Goal: Task Accomplishment & Management: Complete application form

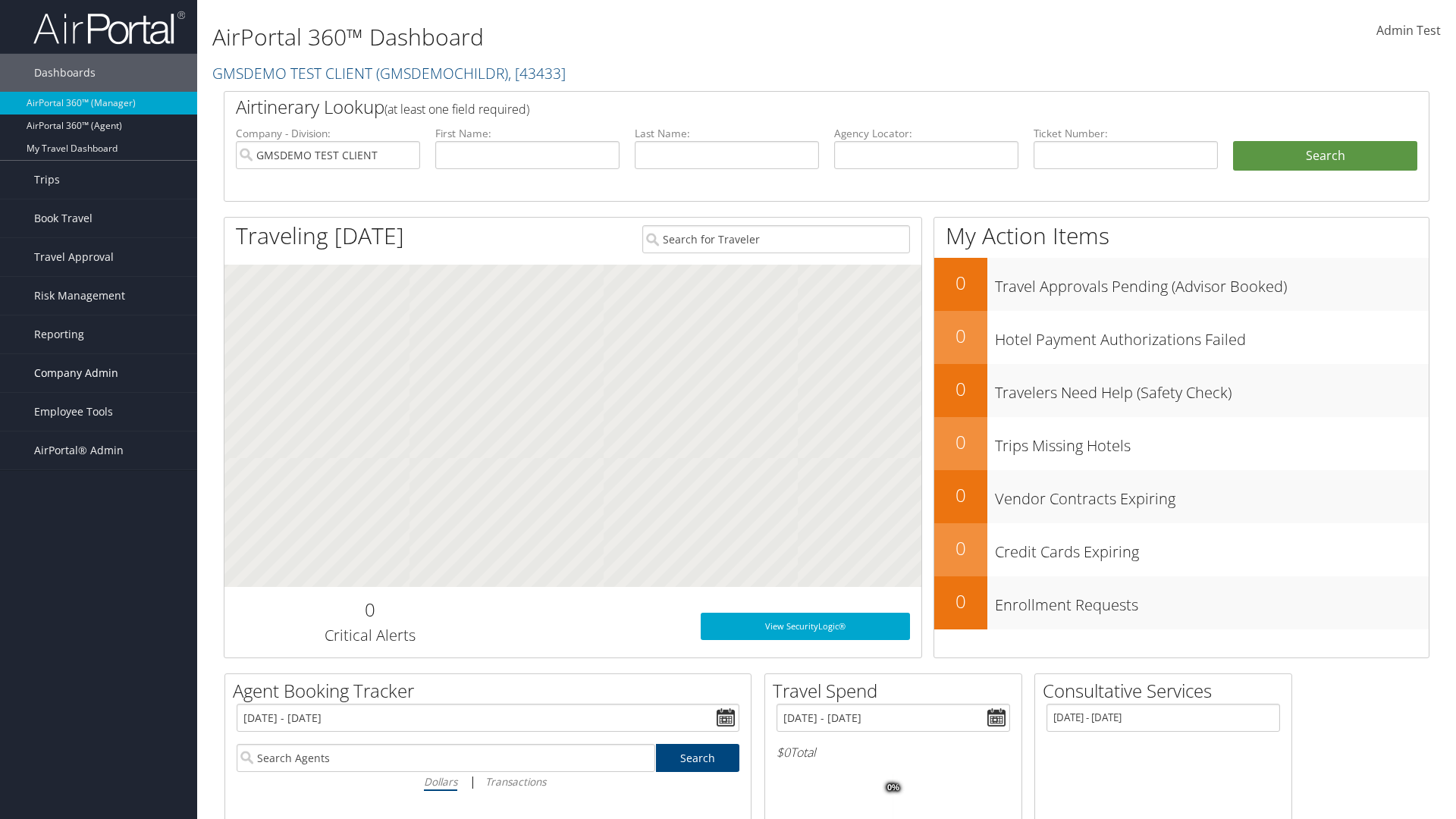
click at [99, 373] on span "Company Admin" at bounding box center [76, 372] width 84 height 38
click at [0, 0] on link "Vendor Contracts" at bounding box center [0, 0] width 0 height 0
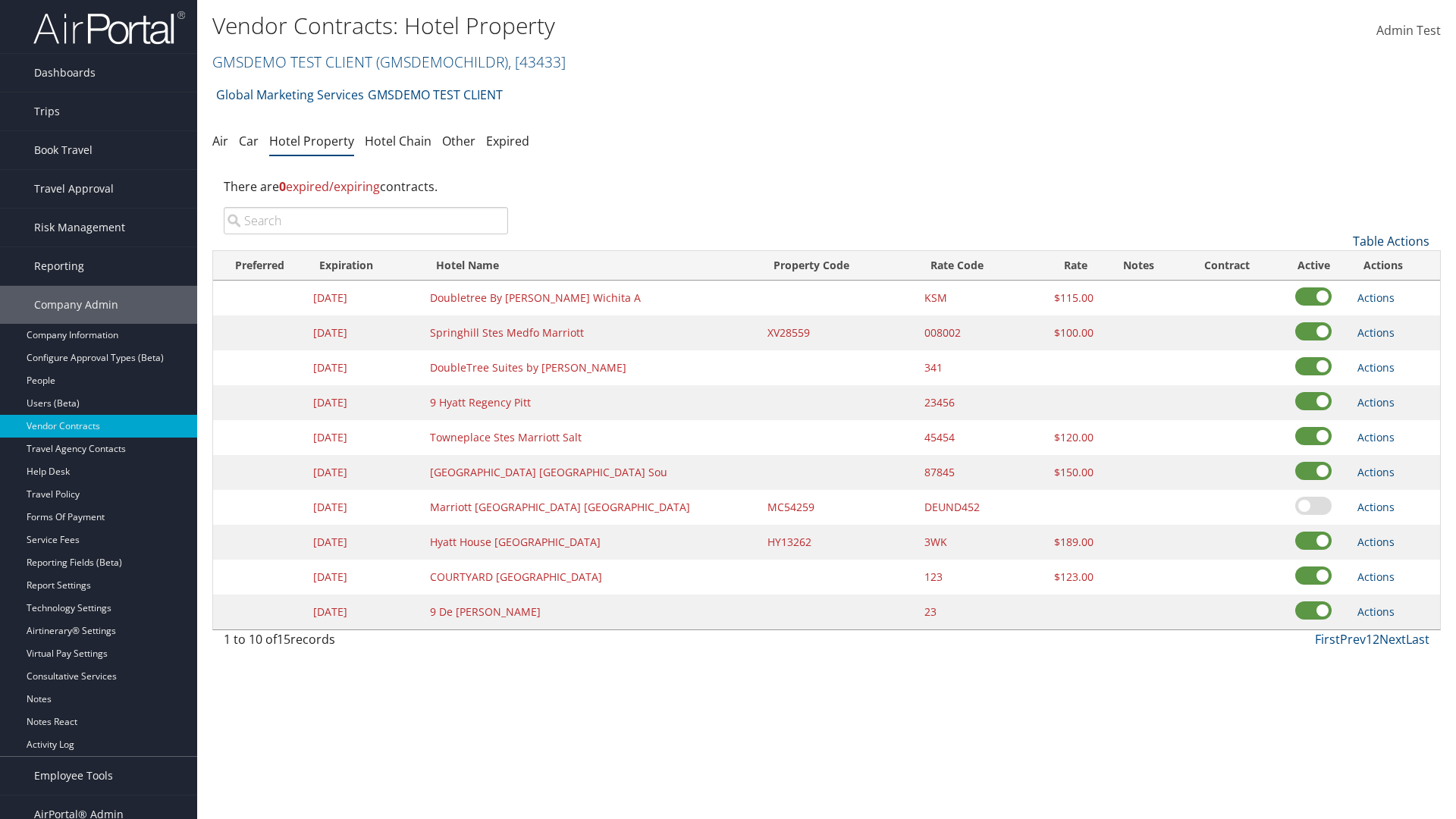
click at [1391, 241] on link "Table Actions" at bounding box center [1392, 241] width 77 height 16
click at [1340, 265] on link "Add New Contract" at bounding box center [1340, 265] width 200 height 26
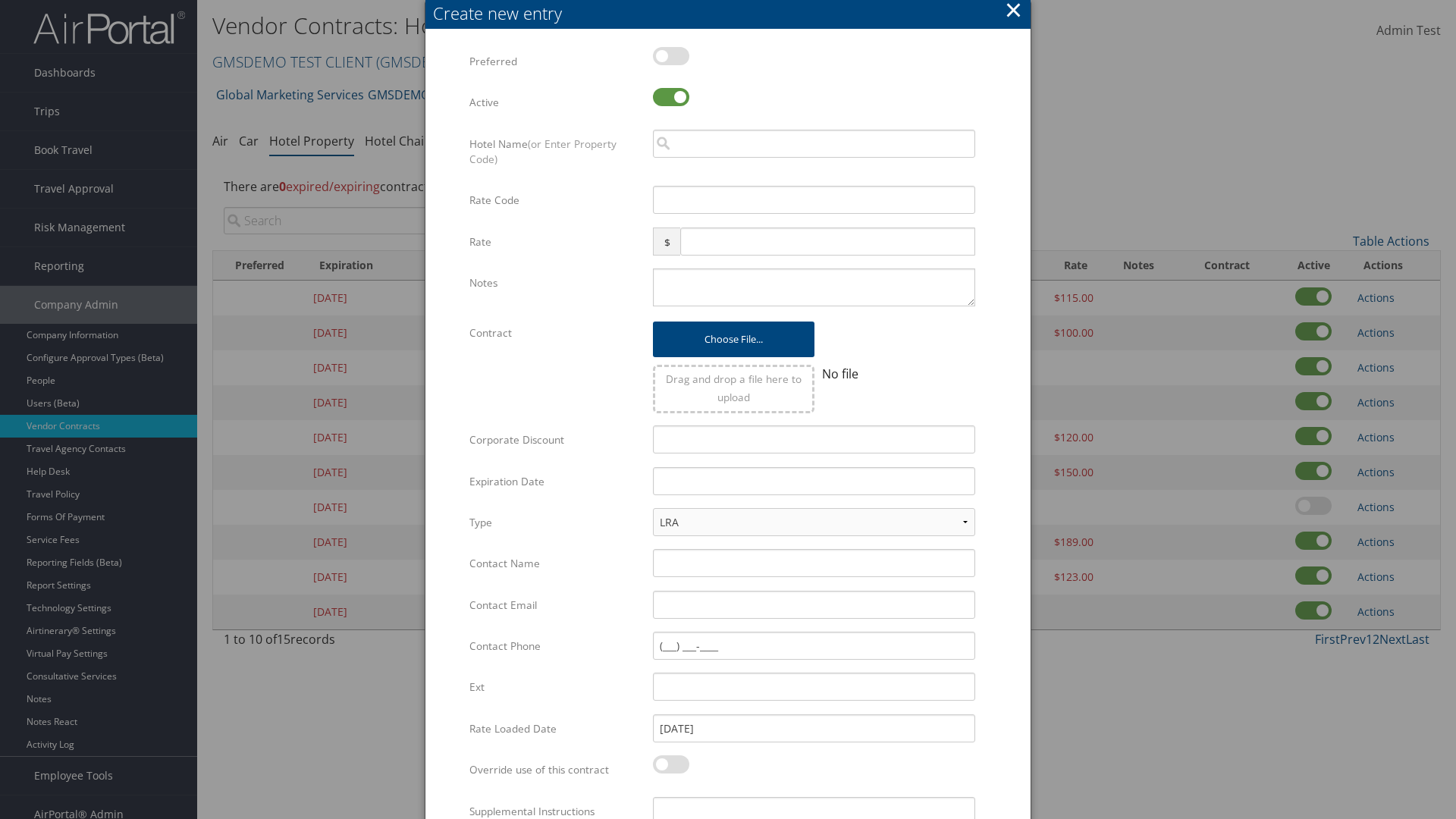
scroll to position [112, 0]
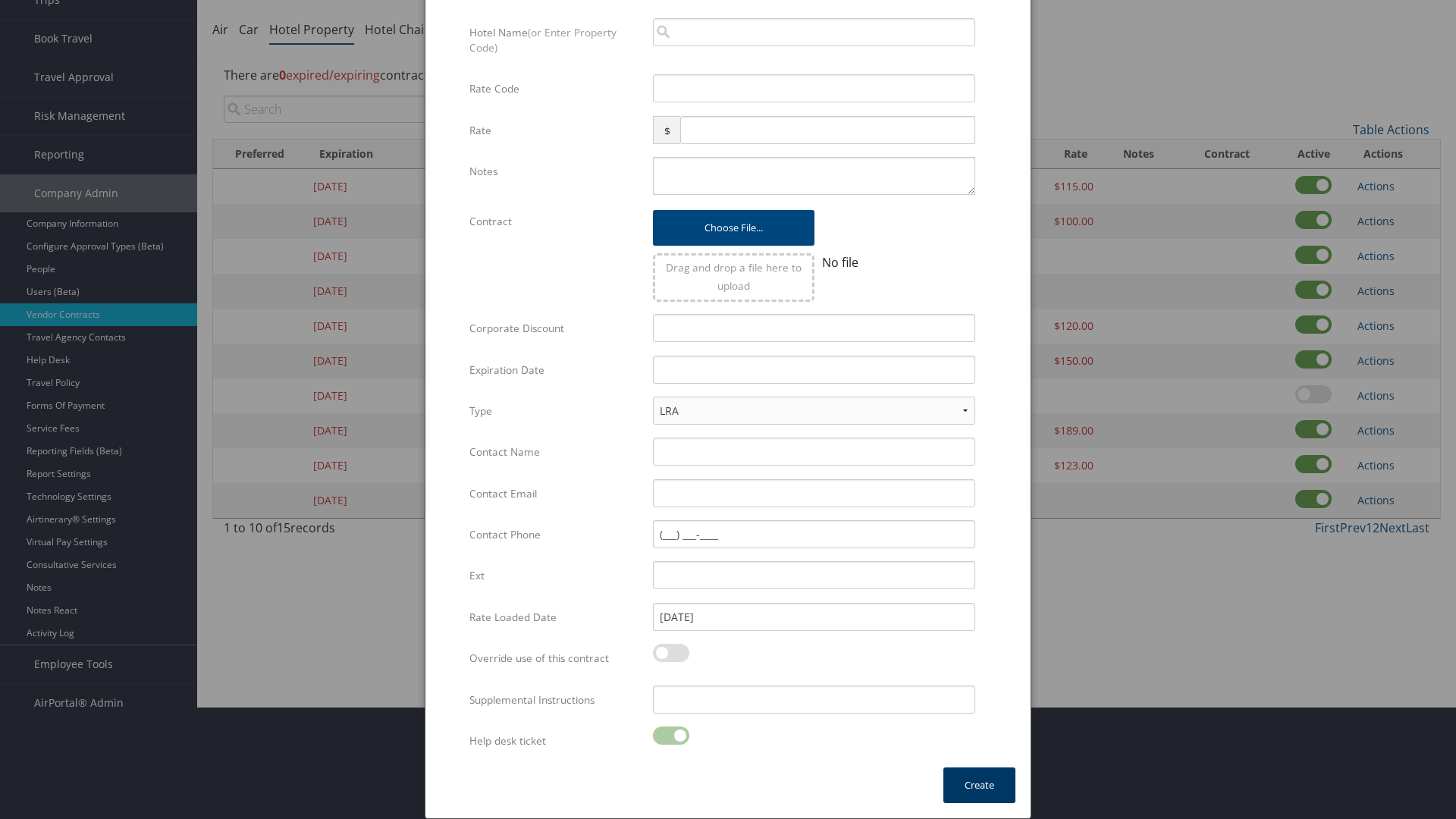
click at [979, 785] on button "Create" at bounding box center [979, 785] width 72 height 36
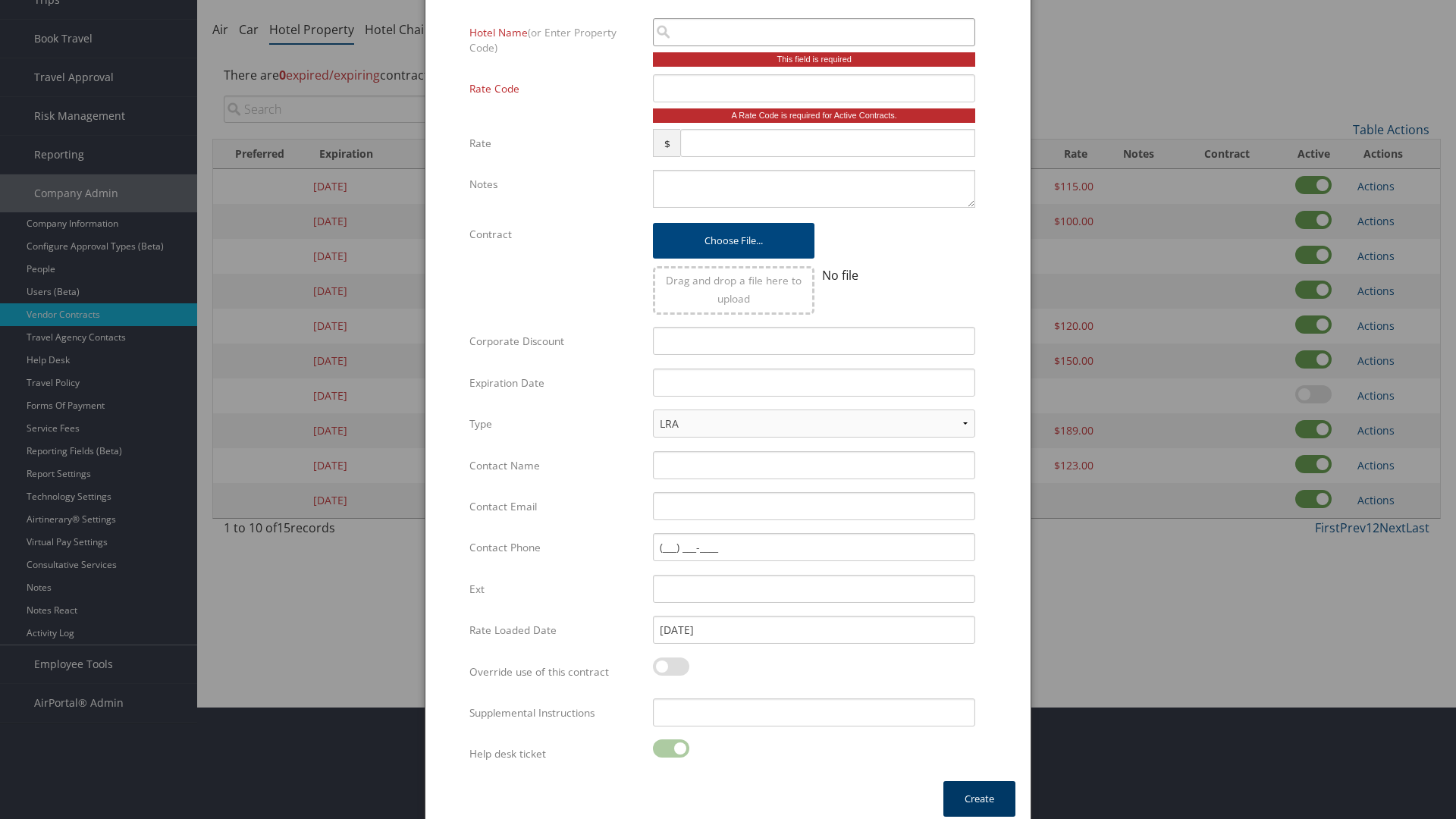
scroll to position [101, 0]
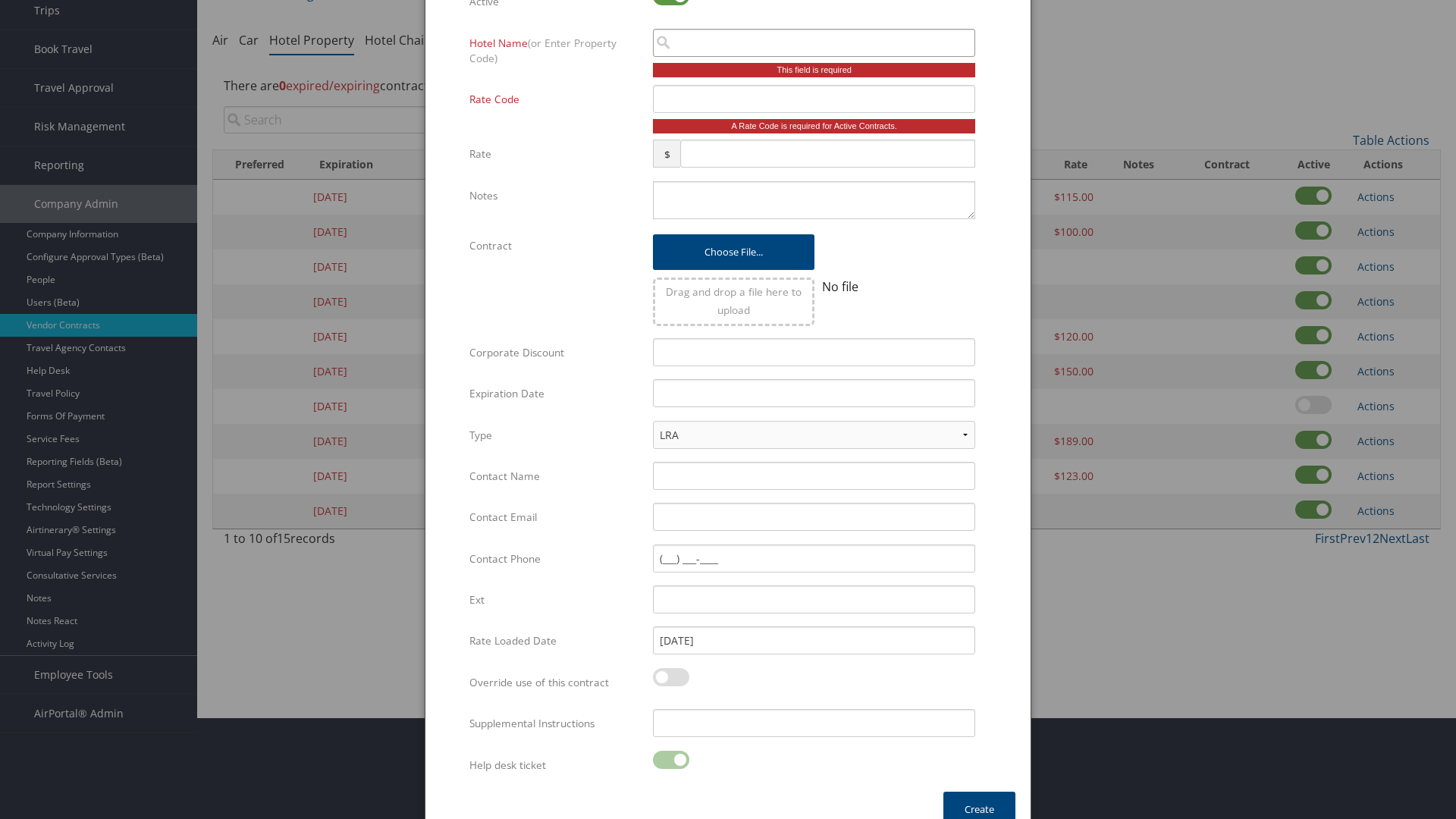
click at [814, 42] on input "search" at bounding box center [814, 42] width 322 height 28
type input "[US_STATE] Inn"
